Goal: Task Accomplishment & Management: Manage account settings

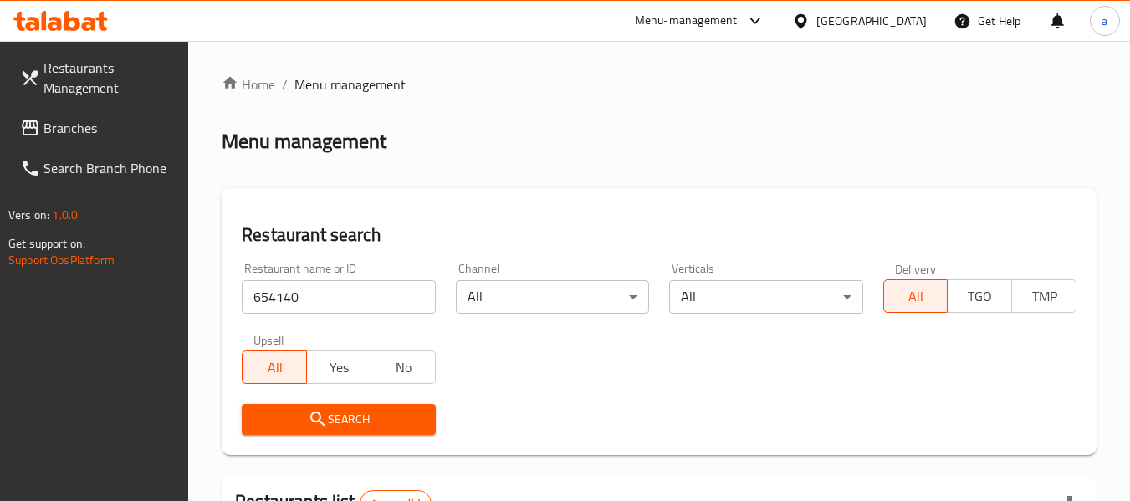
scroll to position [245, 0]
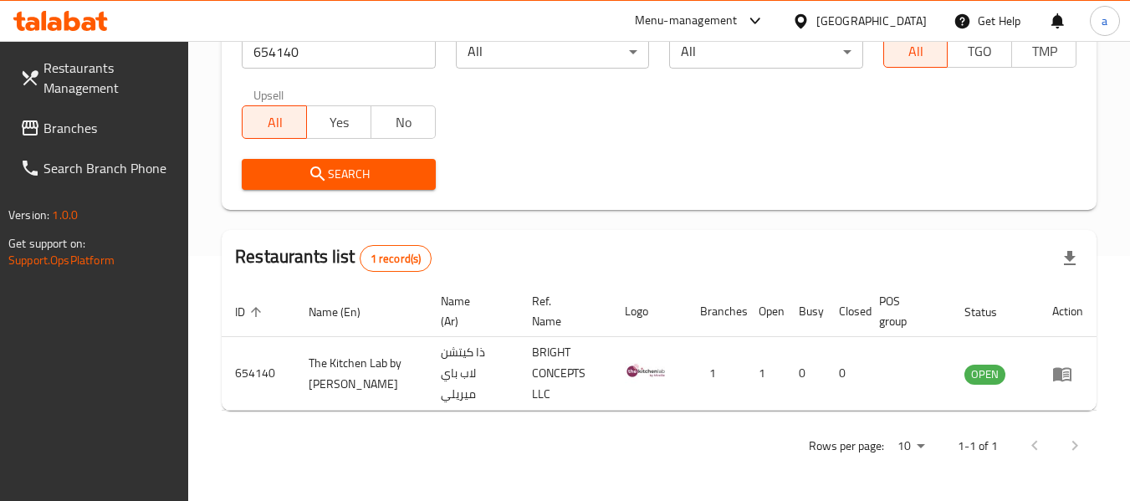
click at [910, 13] on div "[GEOGRAPHIC_DATA]" at bounding box center [871, 21] width 110 height 18
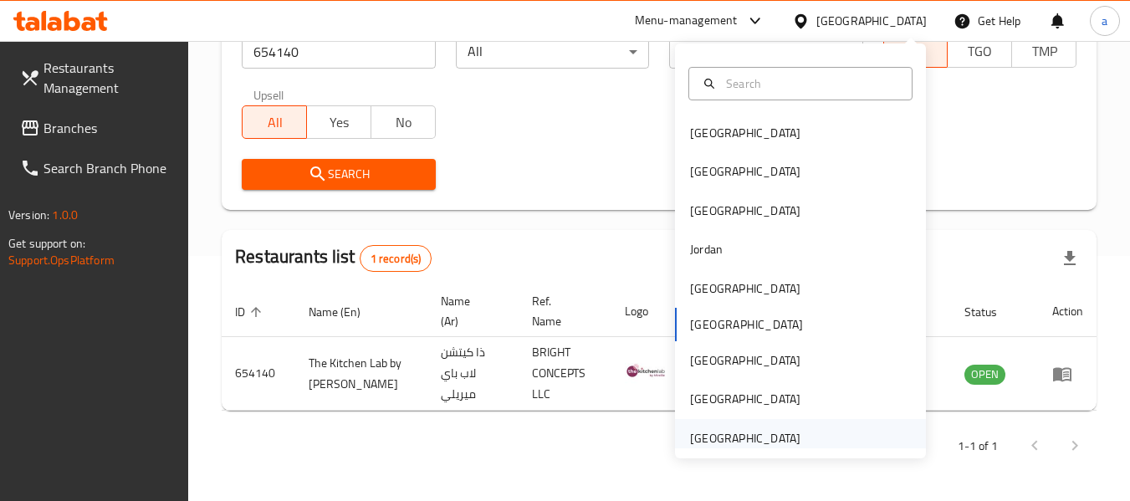
click at [729, 439] on div "[GEOGRAPHIC_DATA]" at bounding box center [745, 438] width 110 height 18
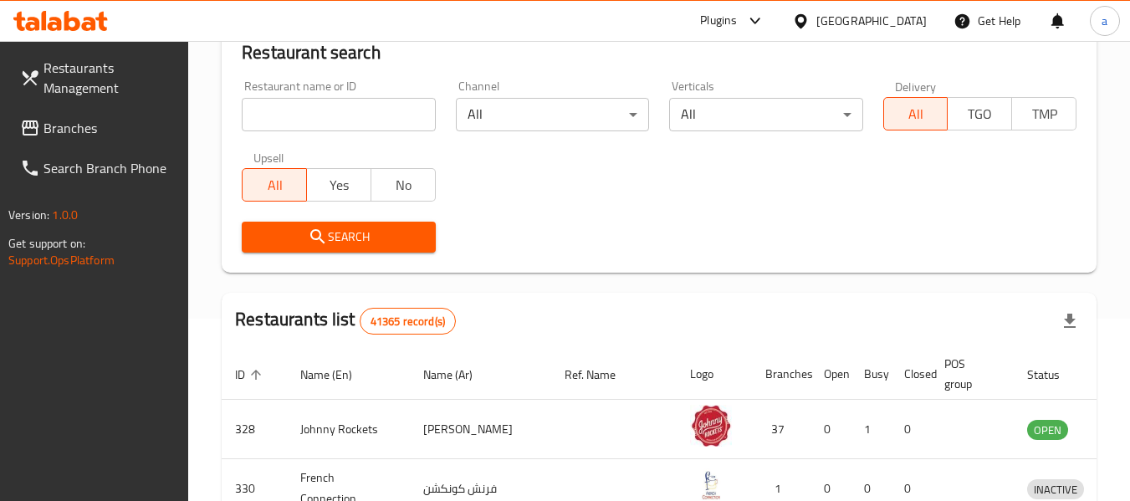
scroll to position [245, 0]
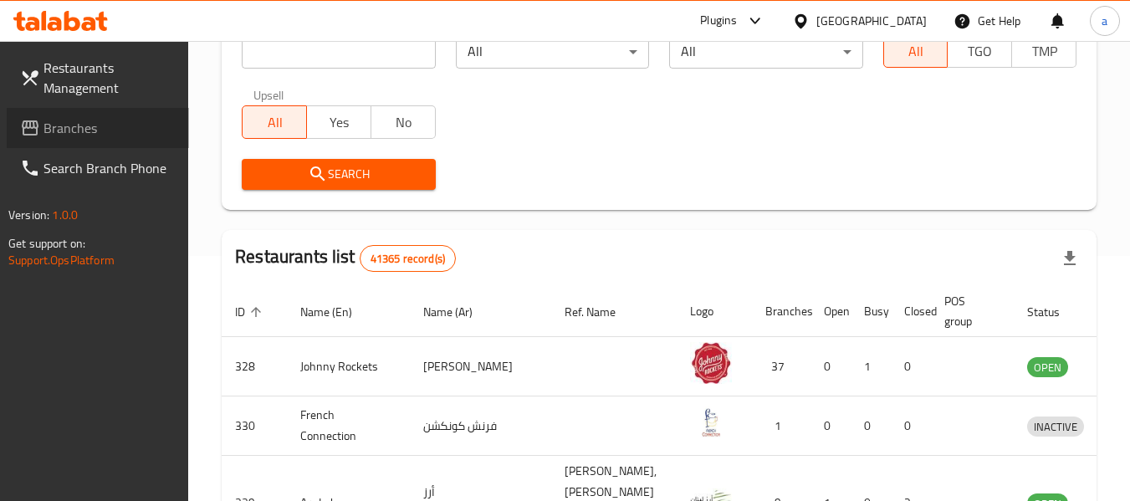
click at [84, 120] on span "Branches" at bounding box center [109, 128] width 132 height 20
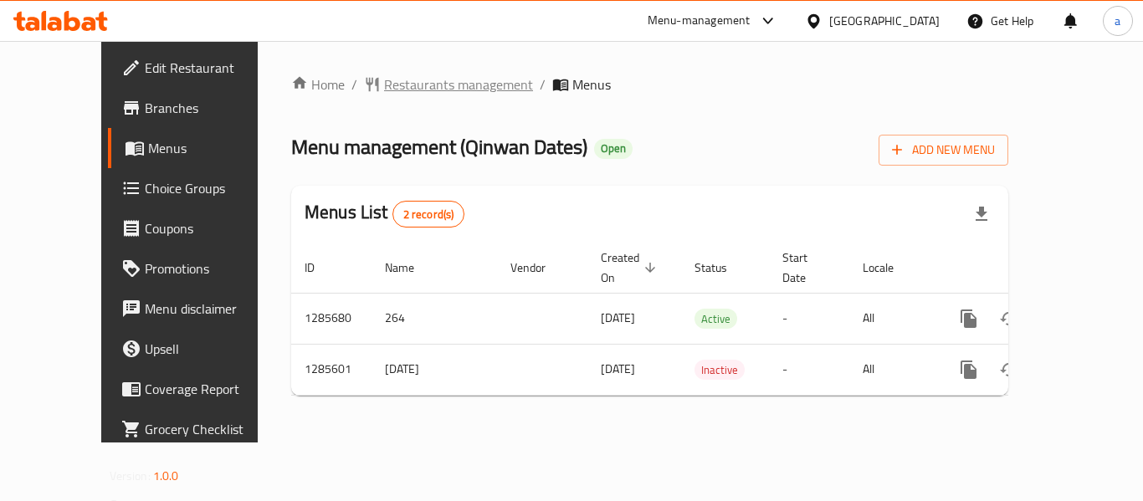
click at [387, 88] on span "Restaurants management" at bounding box center [458, 84] width 149 height 20
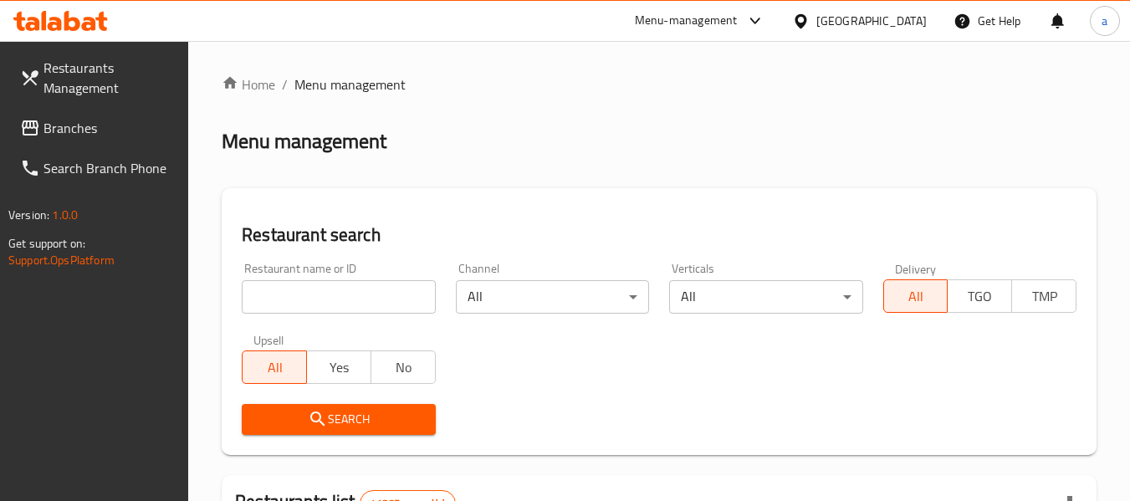
drag, startPoint x: 369, startPoint y: 294, endPoint x: 372, endPoint y: 322, distance: 27.8
click at [369, 294] on input "search" at bounding box center [338, 296] width 193 height 33
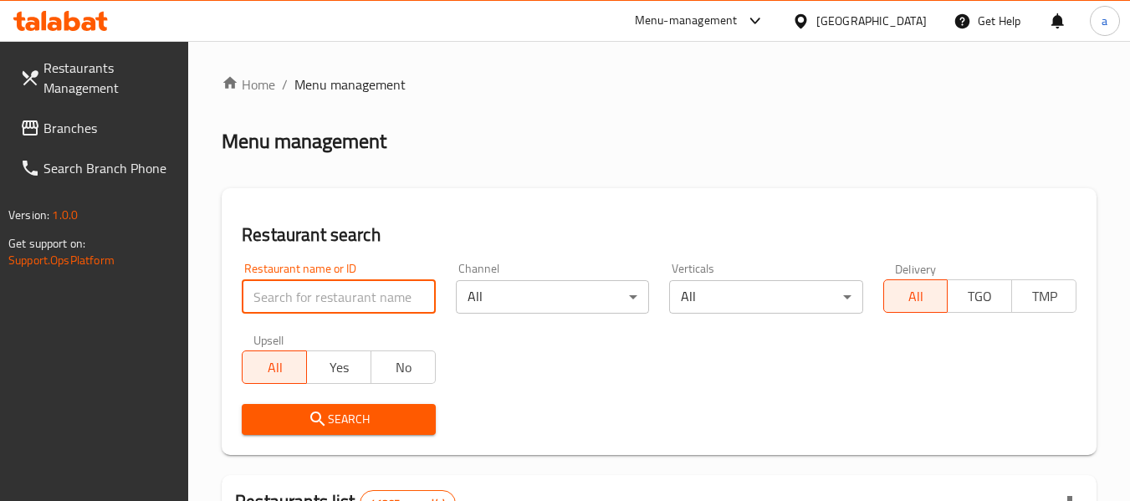
paste input "695999"
type input "695999"
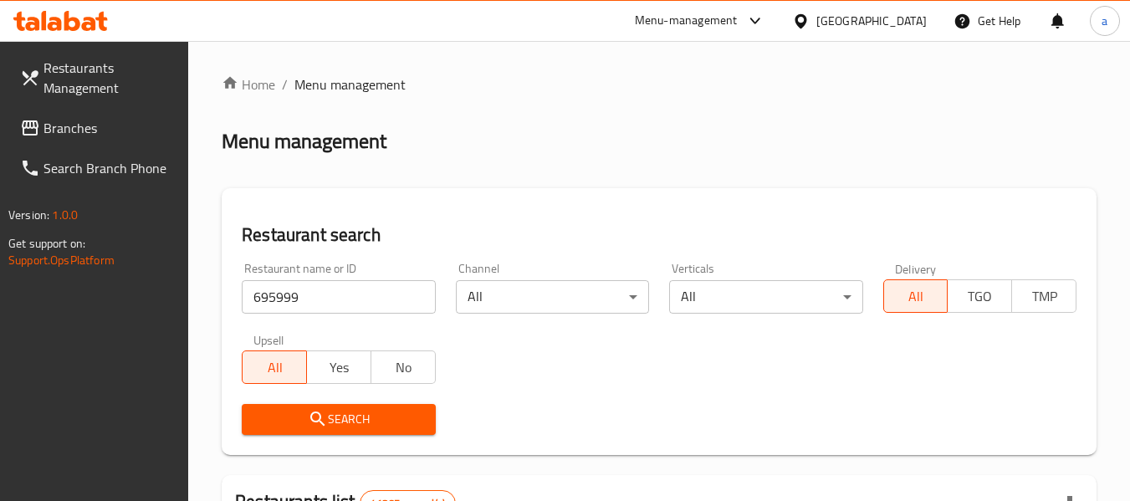
click at [386, 413] on span "Search" at bounding box center [338, 419] width 166 height 21
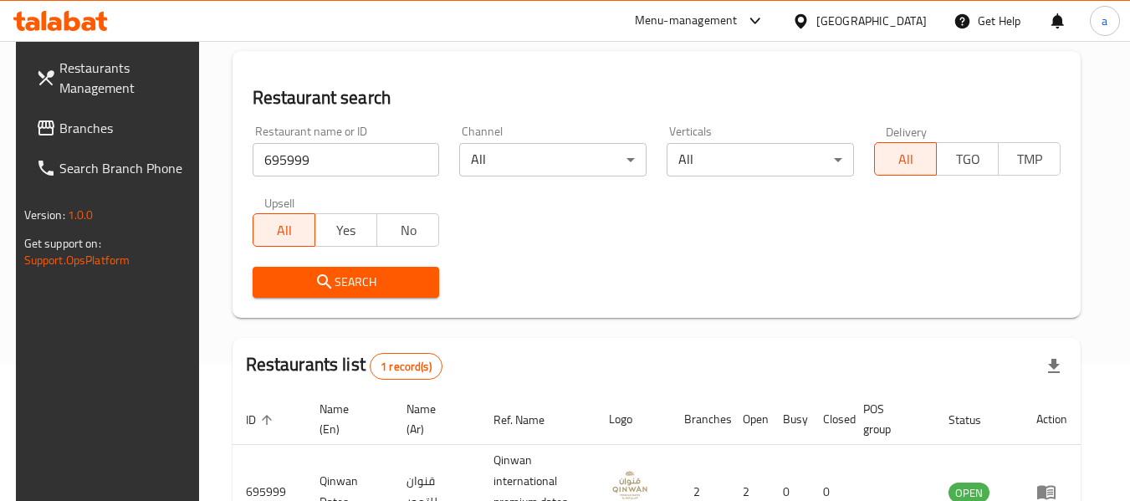
scroll to position [161, 0]
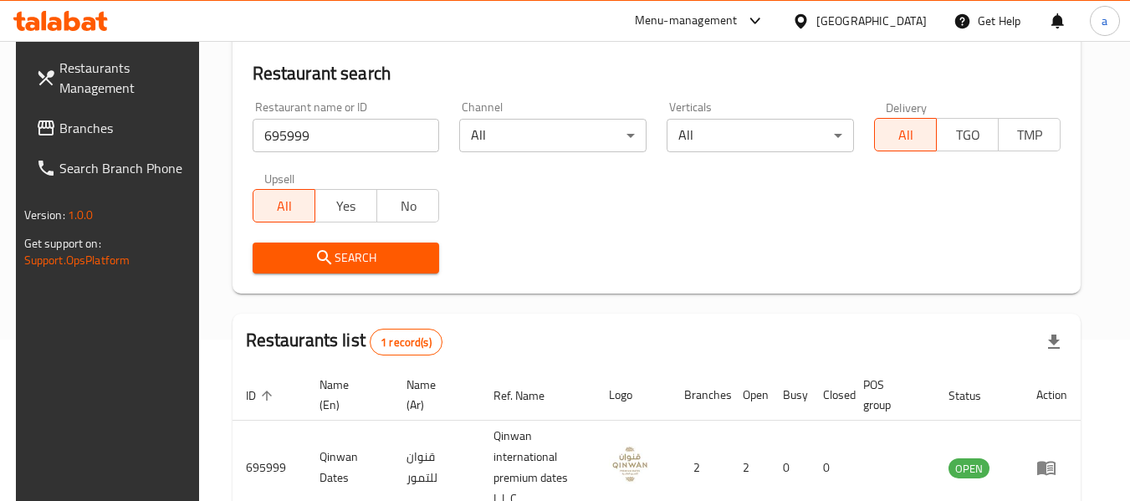
click at [82, 121] on span "Branches" at bounding box center [125, 128] width 132 height 20
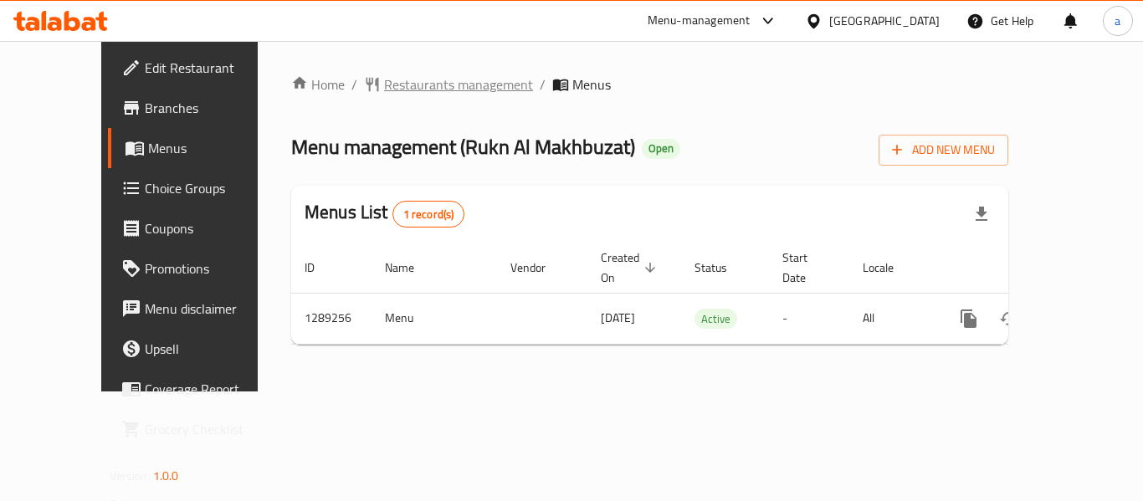
click at [400, 86] on span "Restaurants management" at bounding box center [458, 84] width 149 height 20
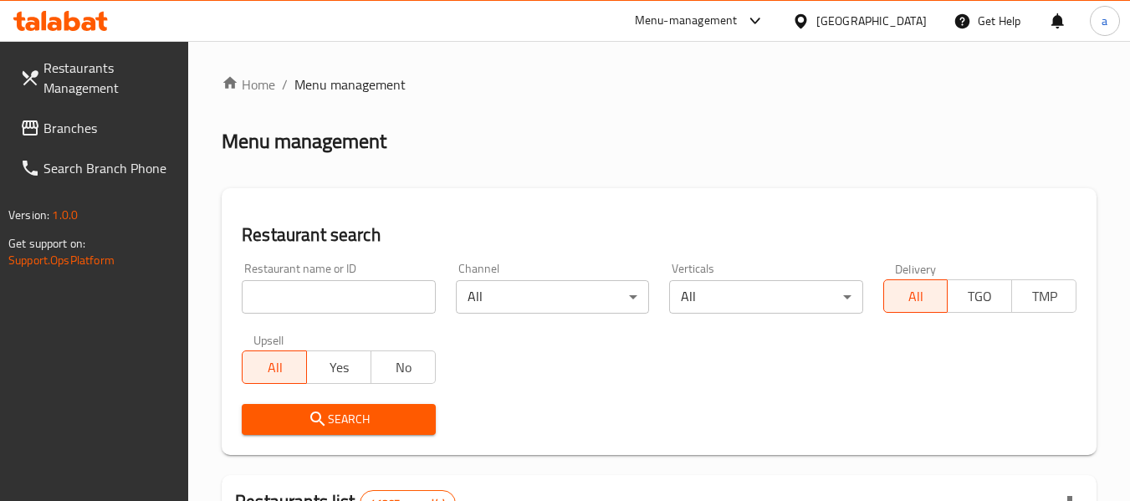
click at [349, 307] on input "search" at bounding box center [338, 296] width 193 height 33
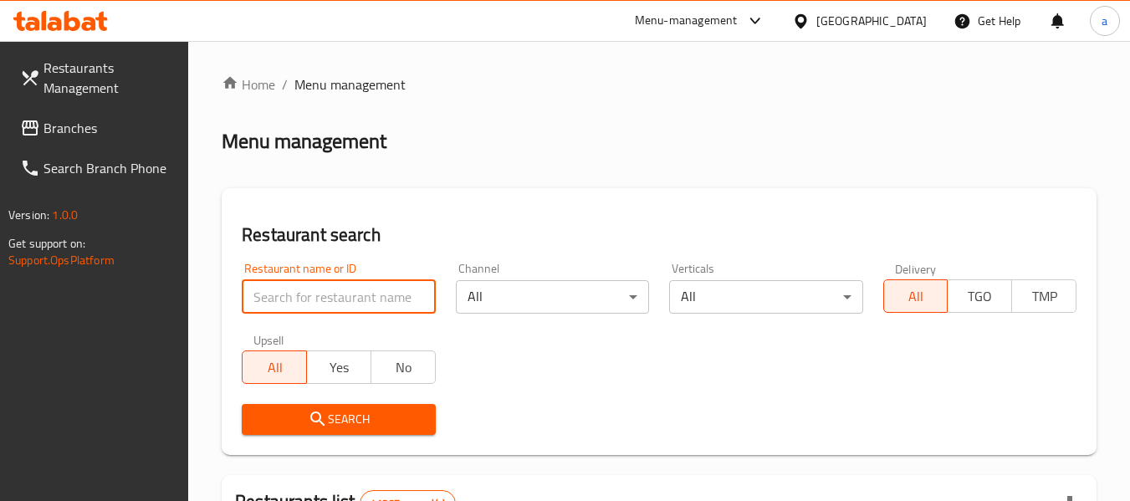
paste input "697591"
type input "697591"
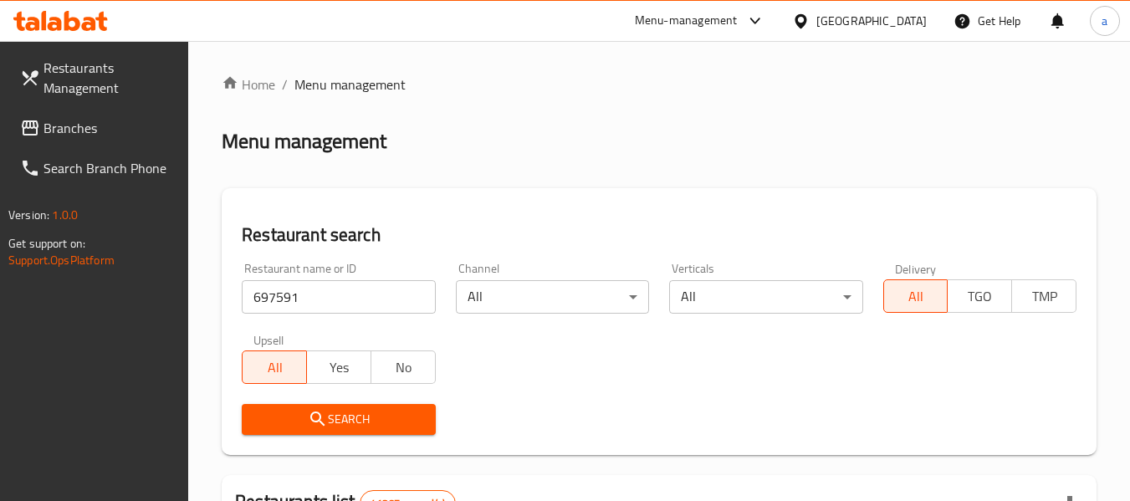
click at [390, 425] on span "Search" at bounding box center [338, 419] width 166 height 21
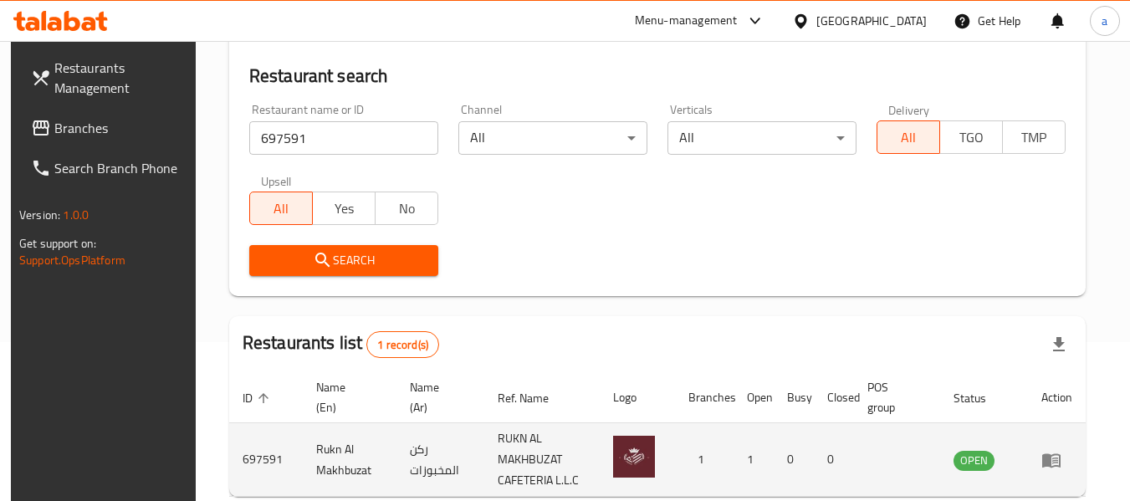
scroll to position [245, 0]
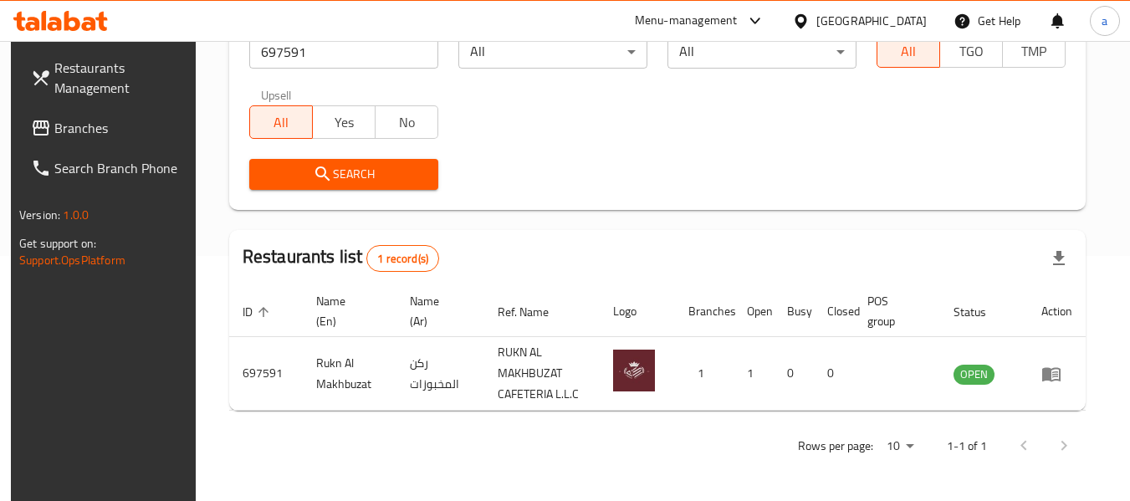
click at [844, 22] on div "[GEOGRAPHIC_DATA]" at bounding box center [871, 21] width 110 height 18
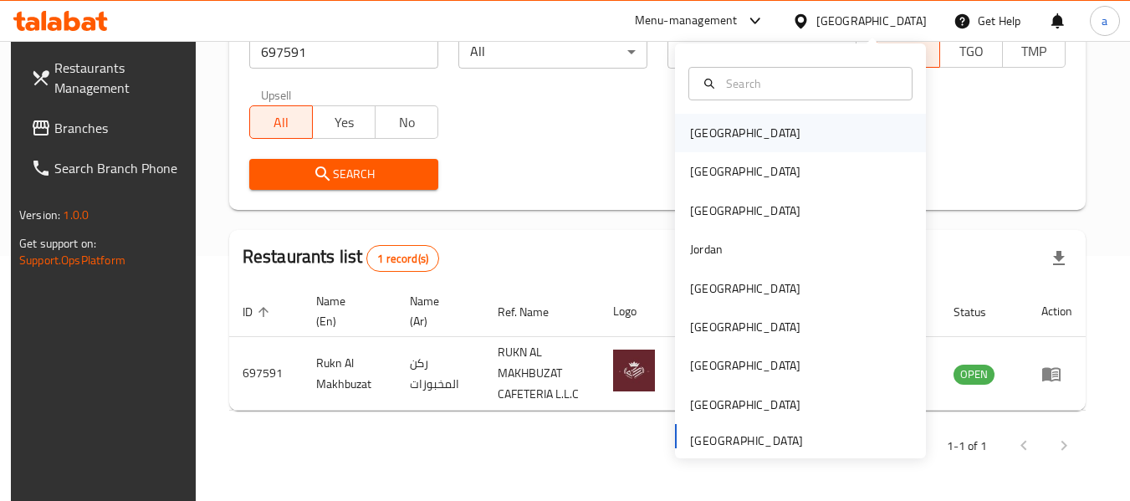
click at [770, 133] on div "Bahrain" at bounding box center [800, 133] width 251 height 38
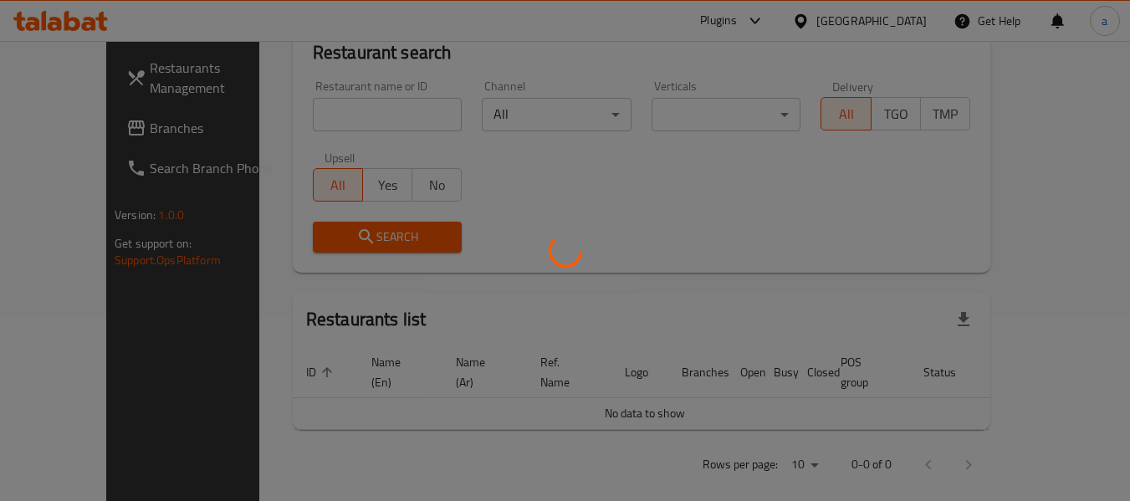
scroll to position [245, 0]
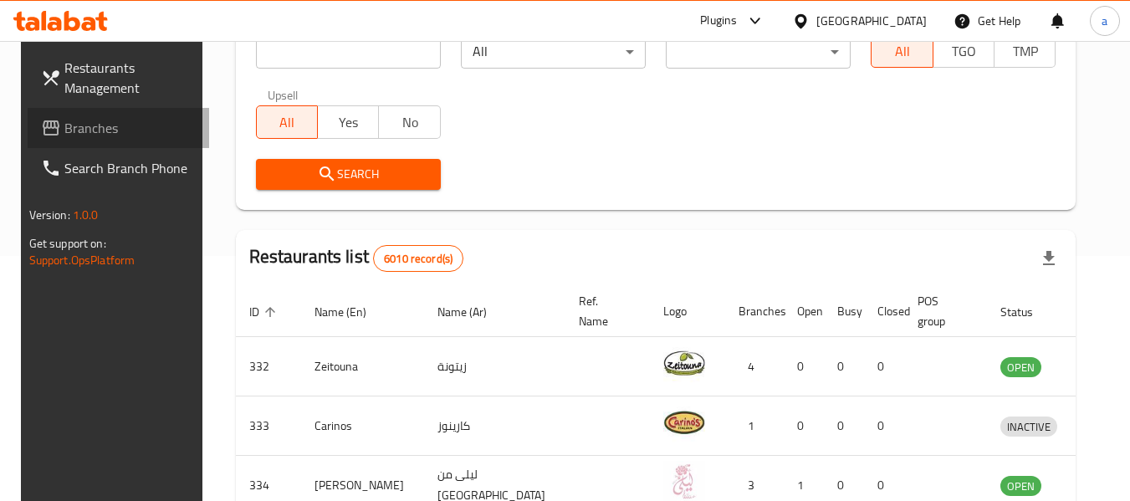
click at [83, 118] on span "Branches" at bounding box center [130, 128] width 132 height 20
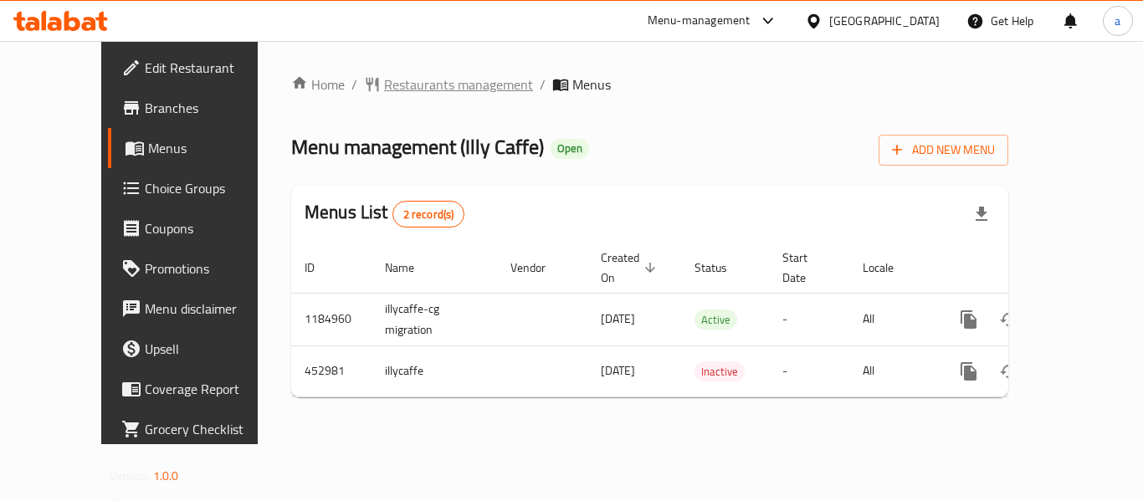
click at [427, 84] on span "Restaurants management" at bounding box center [458, 84] width 149 height 20
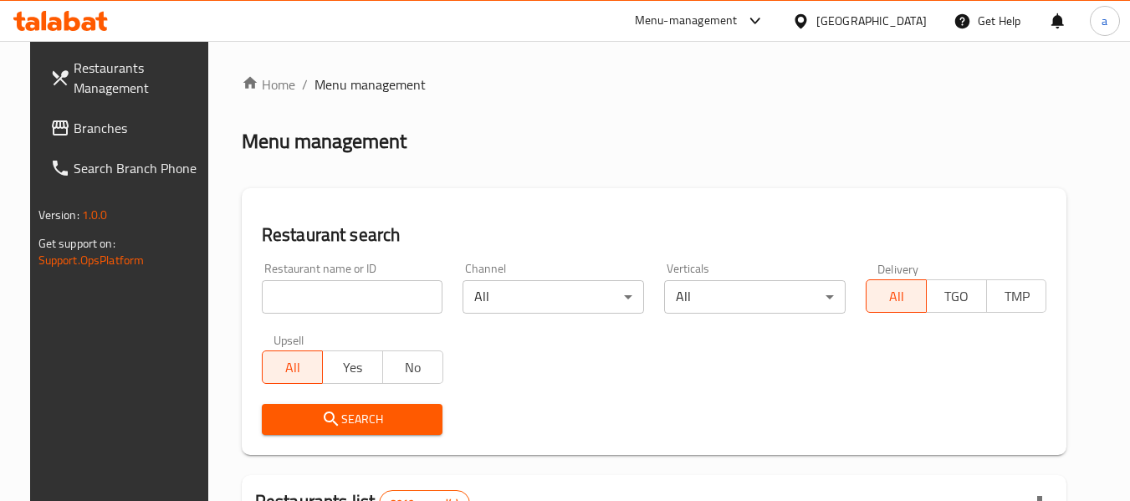
click at [361, 299] on input "search" at bounding box center [353, 296] width 182 height 33
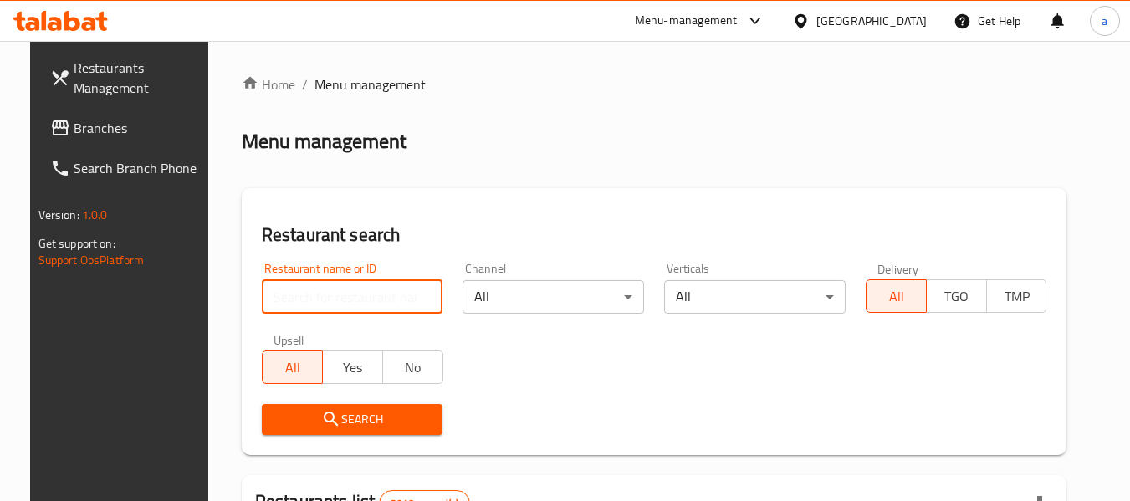
paste input "633312"
type input "633312"
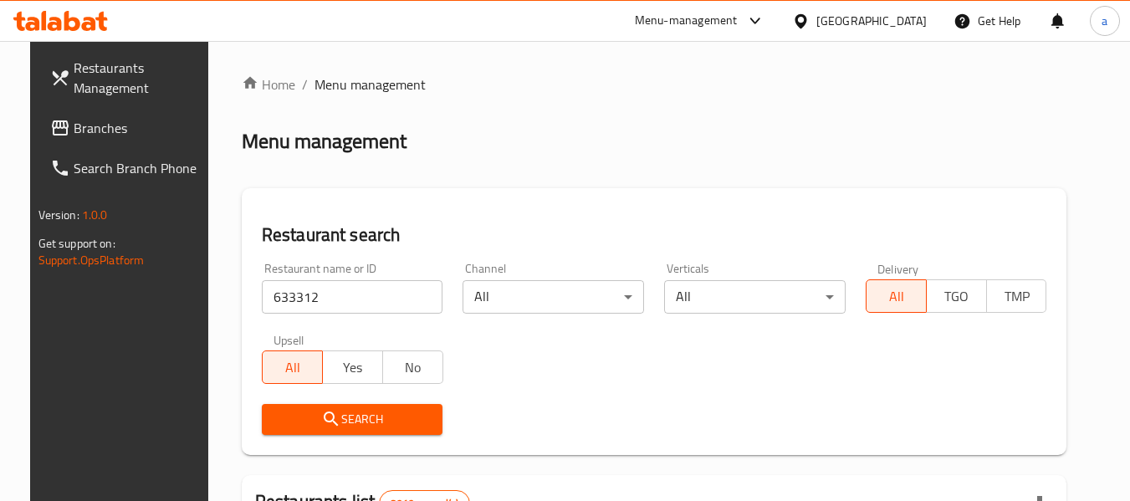
click at [368, 410] on span "Search" at bounding box center [352, 419] width 155 height 21
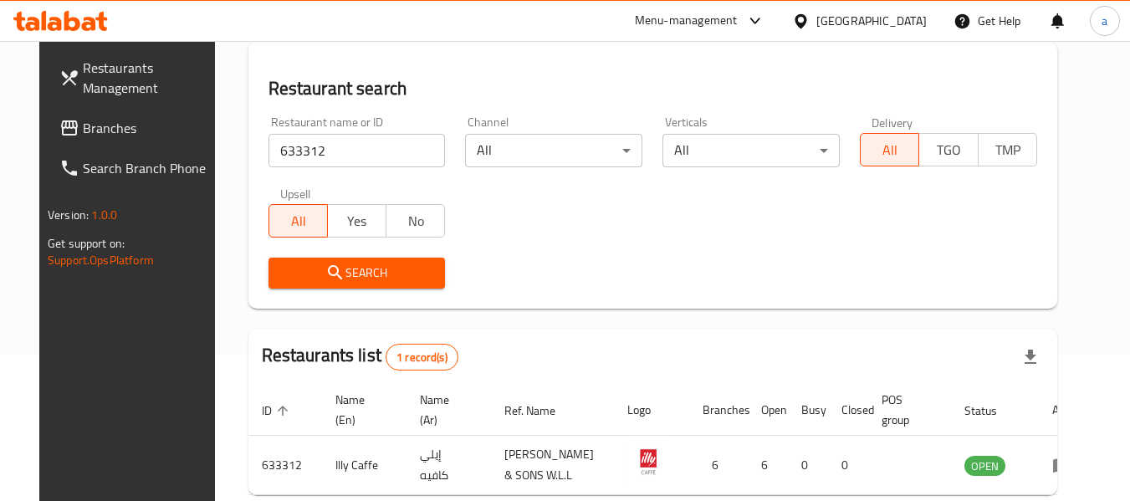
scroll to position [245, 0]
